Goal: Complete application form: Complete application form

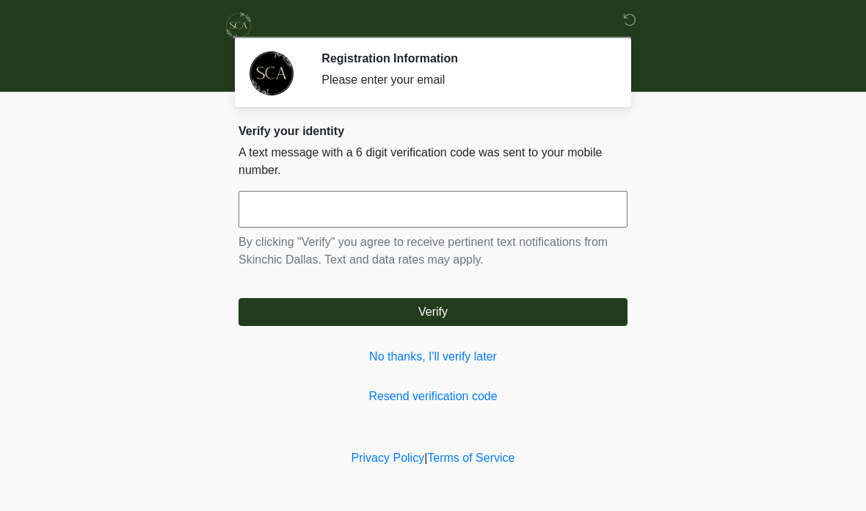
click at [441, 217] on input "text" at bounding box center [433, 209] width 389 height 37
click at [465, 363] on link "No thanks, I'll verify later" at bounding box center [433, 357] width 389 height 18
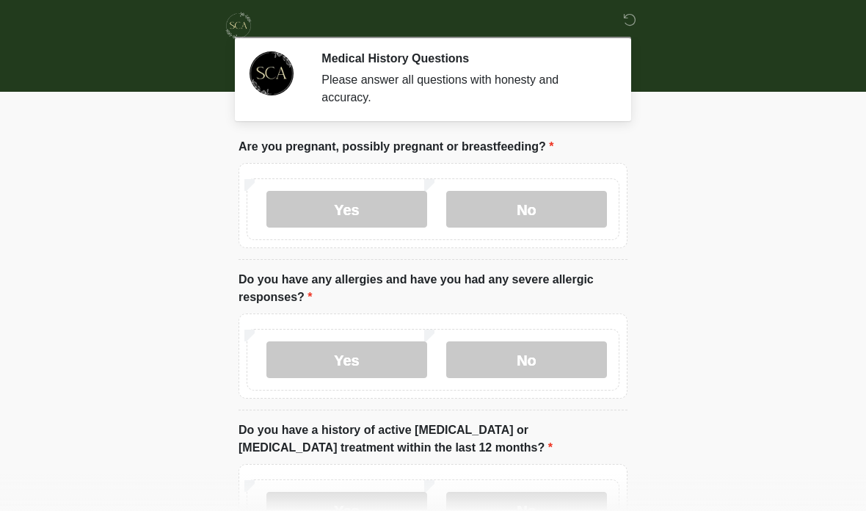
click at [547, 218] on label "No" at bounding box center [526, 209] width 161 height 37
click at [551, 375] on label "No" at bounding box center [526, 359] width 161 height 37
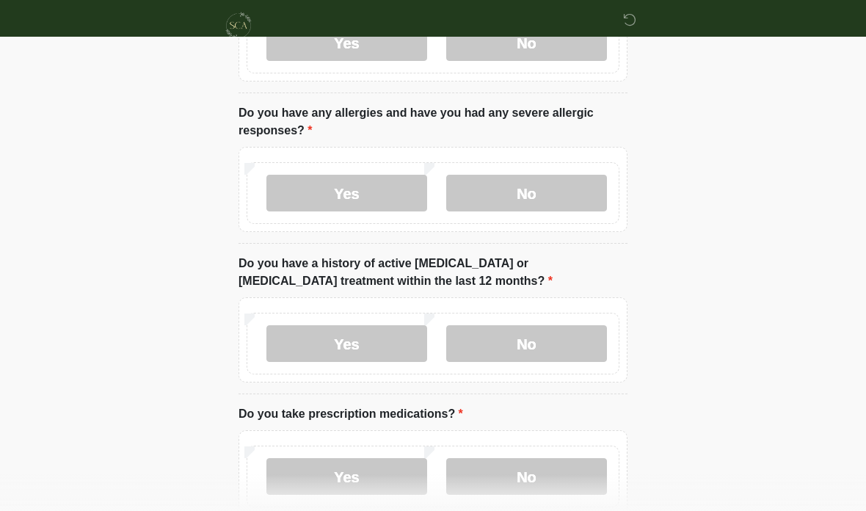
click at [545, 329] on label "No" at bounding box center [526, 343] width 161 height 37
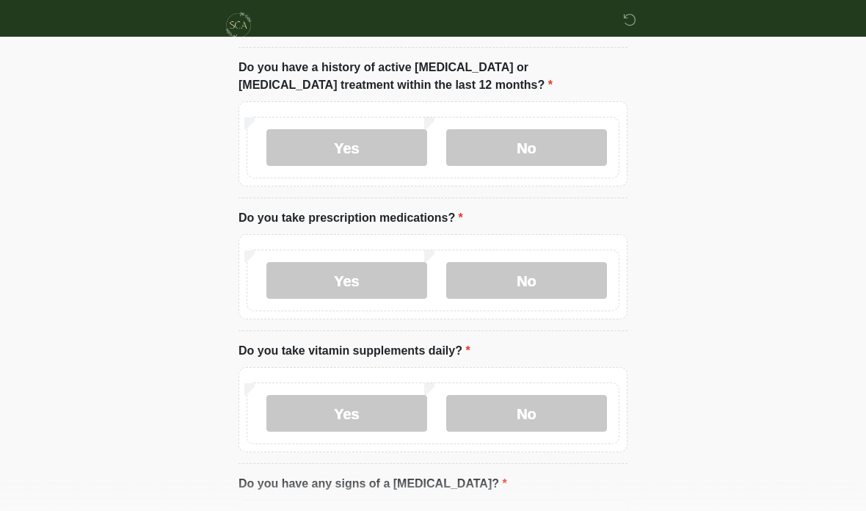
click at [557, 278] on label "No" at bounding box center [526, 281] width 161 height 37
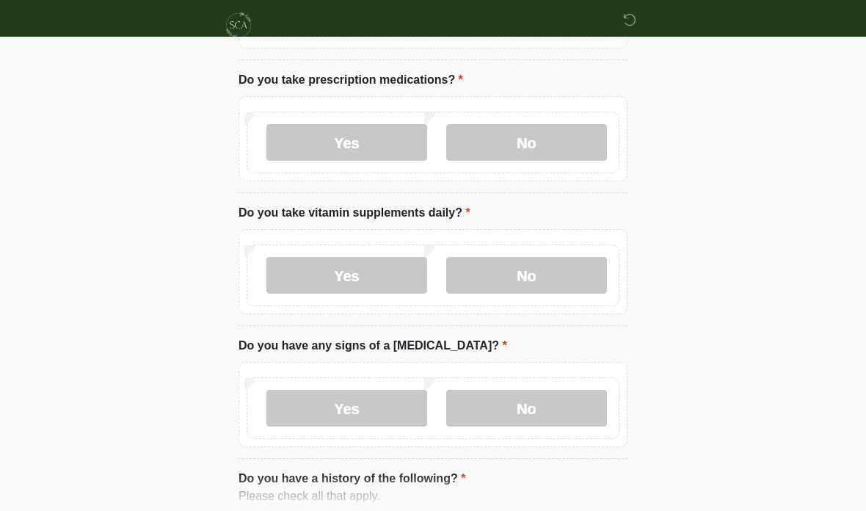
click at [366, 269] on label "Yes" at bounding box center [346, 276] width 161 height 37
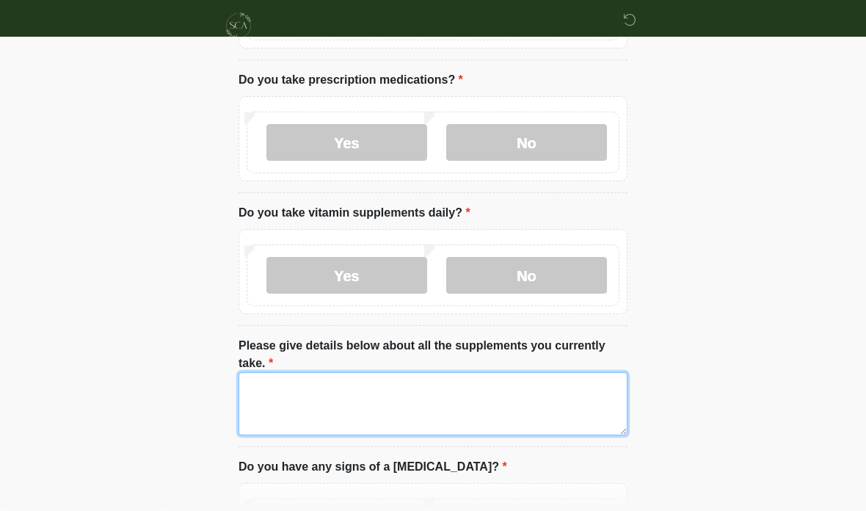
click at [518, 394] on textarea "Please give details below about all the supplements you currently take." at bounding box center [433, 403] width 389 height 63
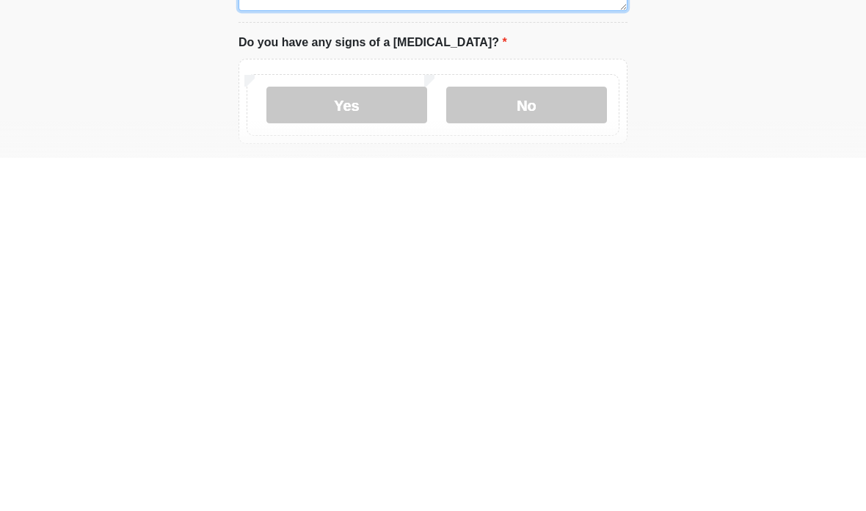
scroll to position [574, 0]
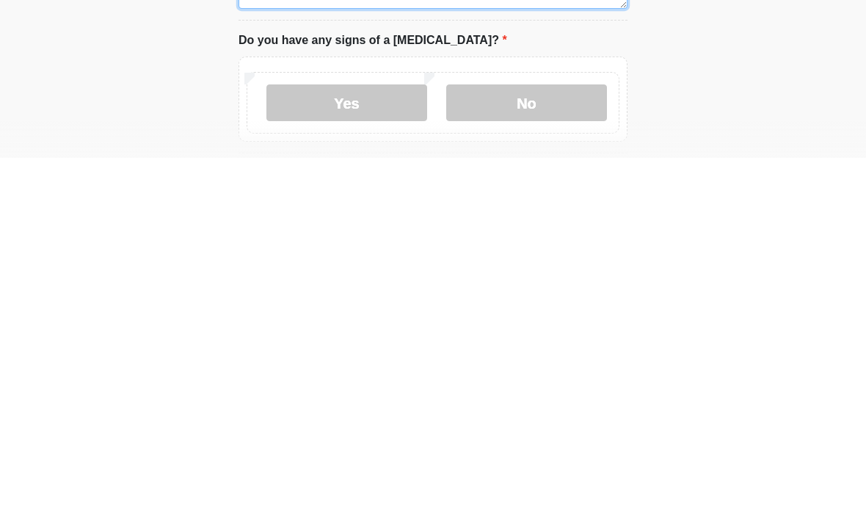
type textarea "**********"
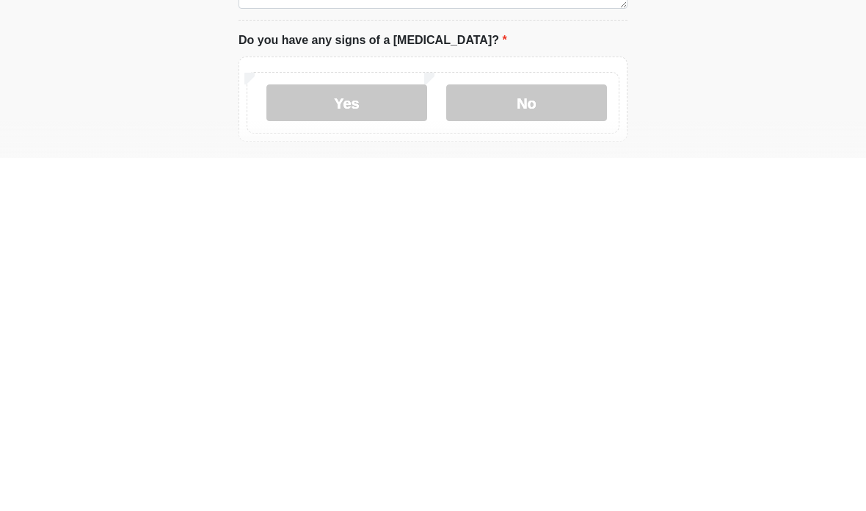
click at [561, 438] on label "No" at bounding box center [526, 456] width 161 height 37
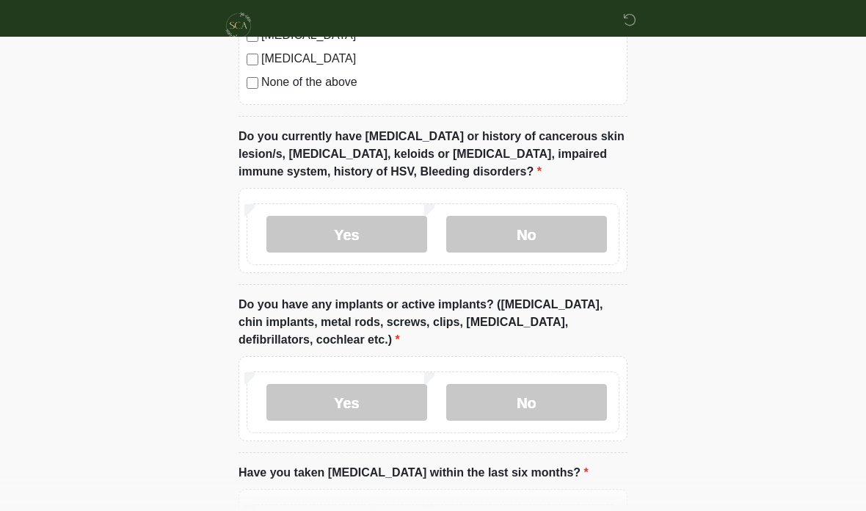
scroll to position [1330, 0]
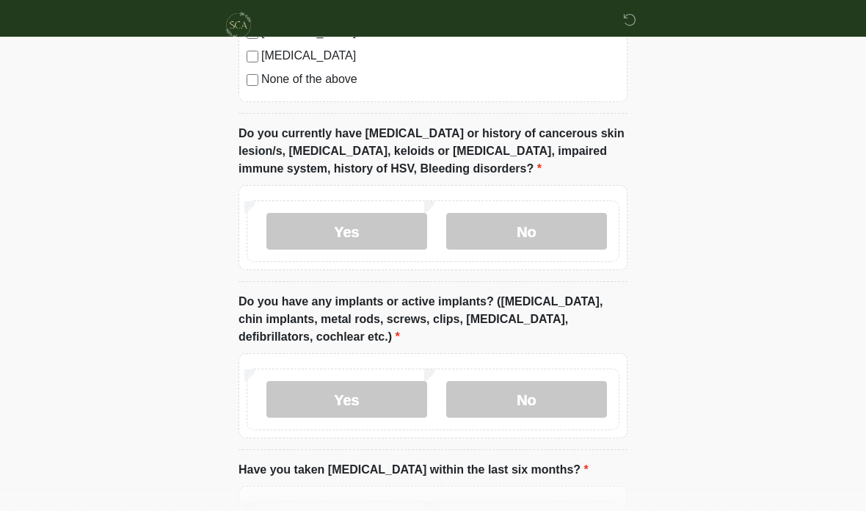
click at [561, 228] on label "No" at bounding box center [526, 232] width 161 height 37
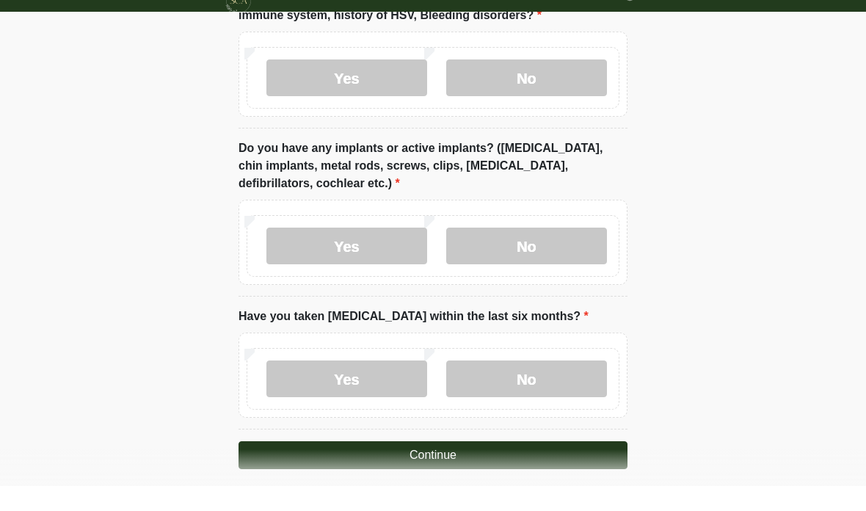
scroll to position [1459, 0]
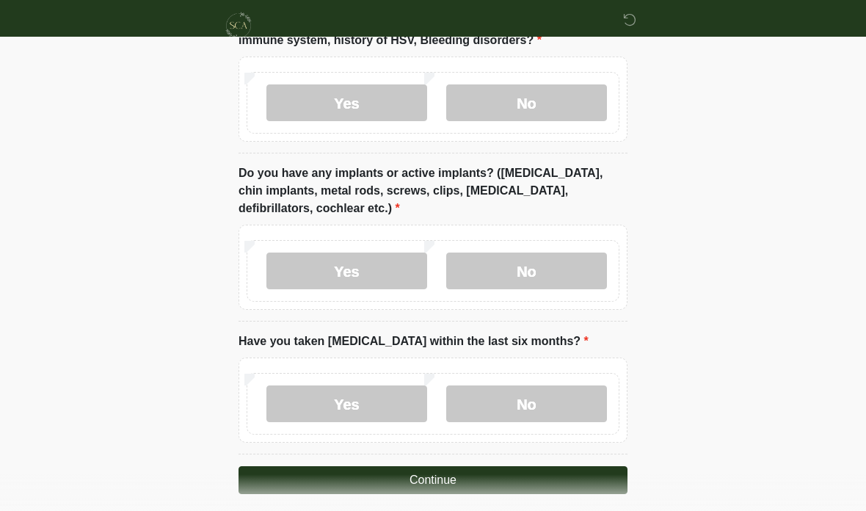
click at [567, 262] on label "No" at bounding box center [526, 271] width 161 height 37
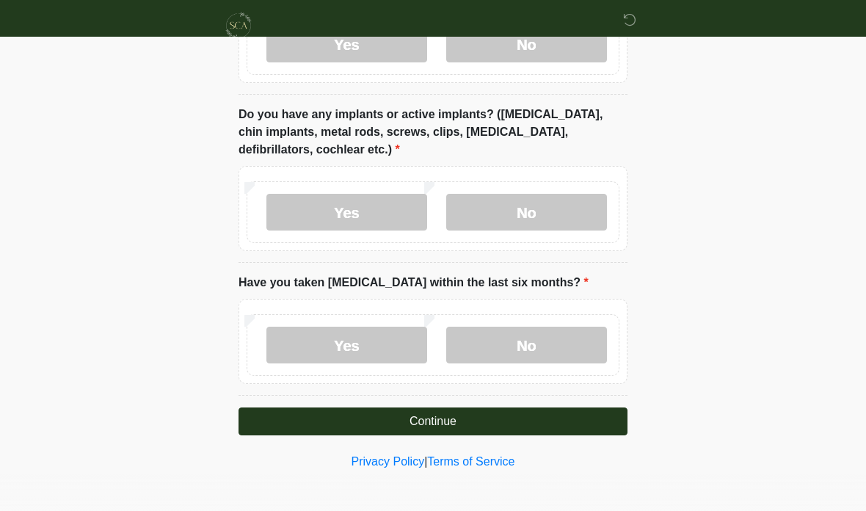
click at [558, 341] on label "No" at bounding box center [526, 345] width 161 height 37
click at [557, 415] on button "Continue" at bounding box center [433, 421] width 389 height 28
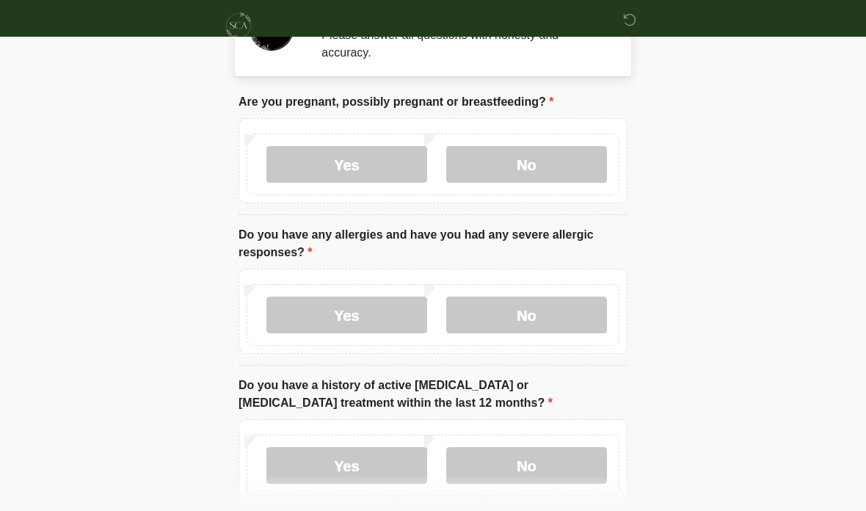
scroll to position [0, 0]
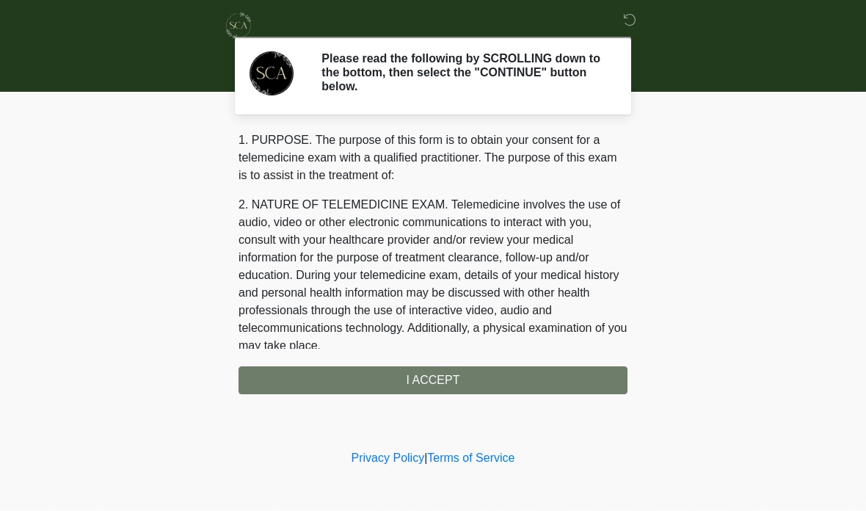
click at [523, 386] on div "1. PURPOSE. The purpose of this form is to obtain your consent for a telemedici…" at bounding box center [433, 262] width 389 height 263
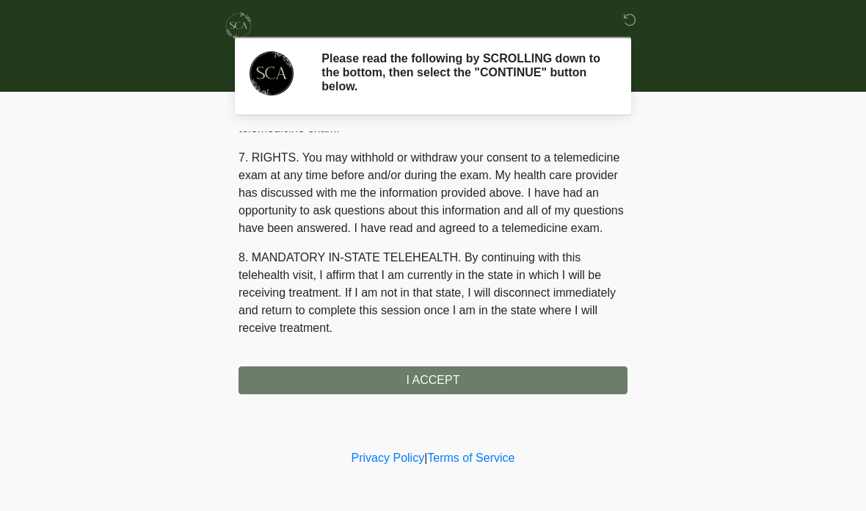
scroll to position [634, 0]
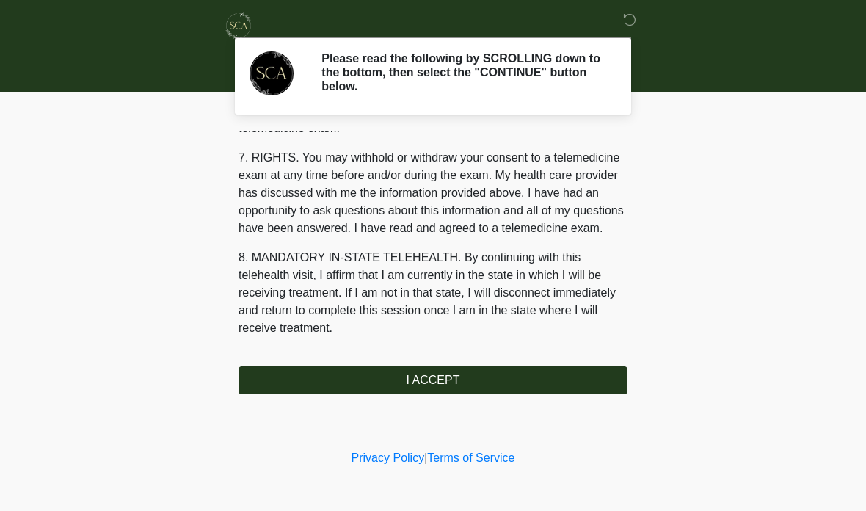
click at [543, 378] on button "I ACCEPT" at bounding box center [433, 380] width 389 height 28
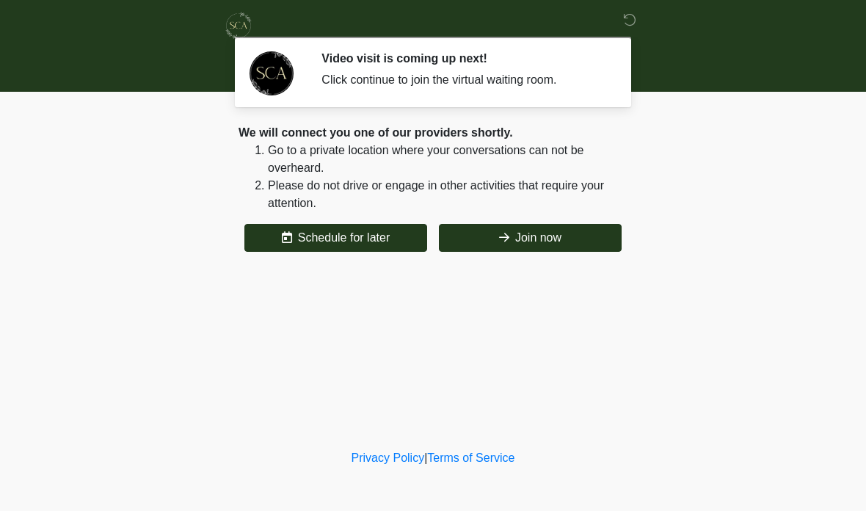
click at [581, 244] on button "Join now" at bounding box center [530, 238] width 183 height 28
